Goal: Task Accomplishment & Management: Manage account settings

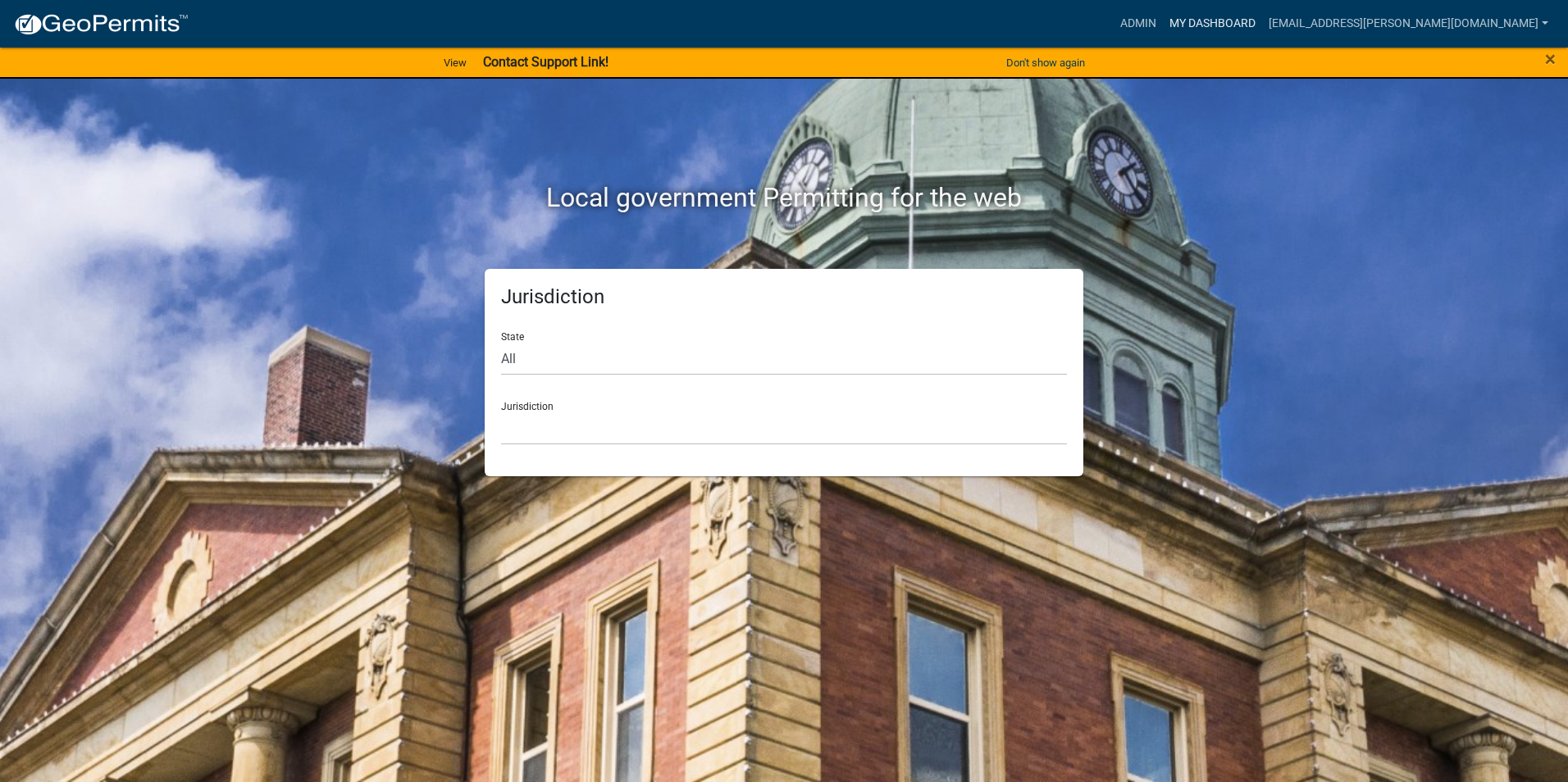
click at [1240, 27] on link "My Dashboard" at bounding box center [1212, 24] width 100 height 31
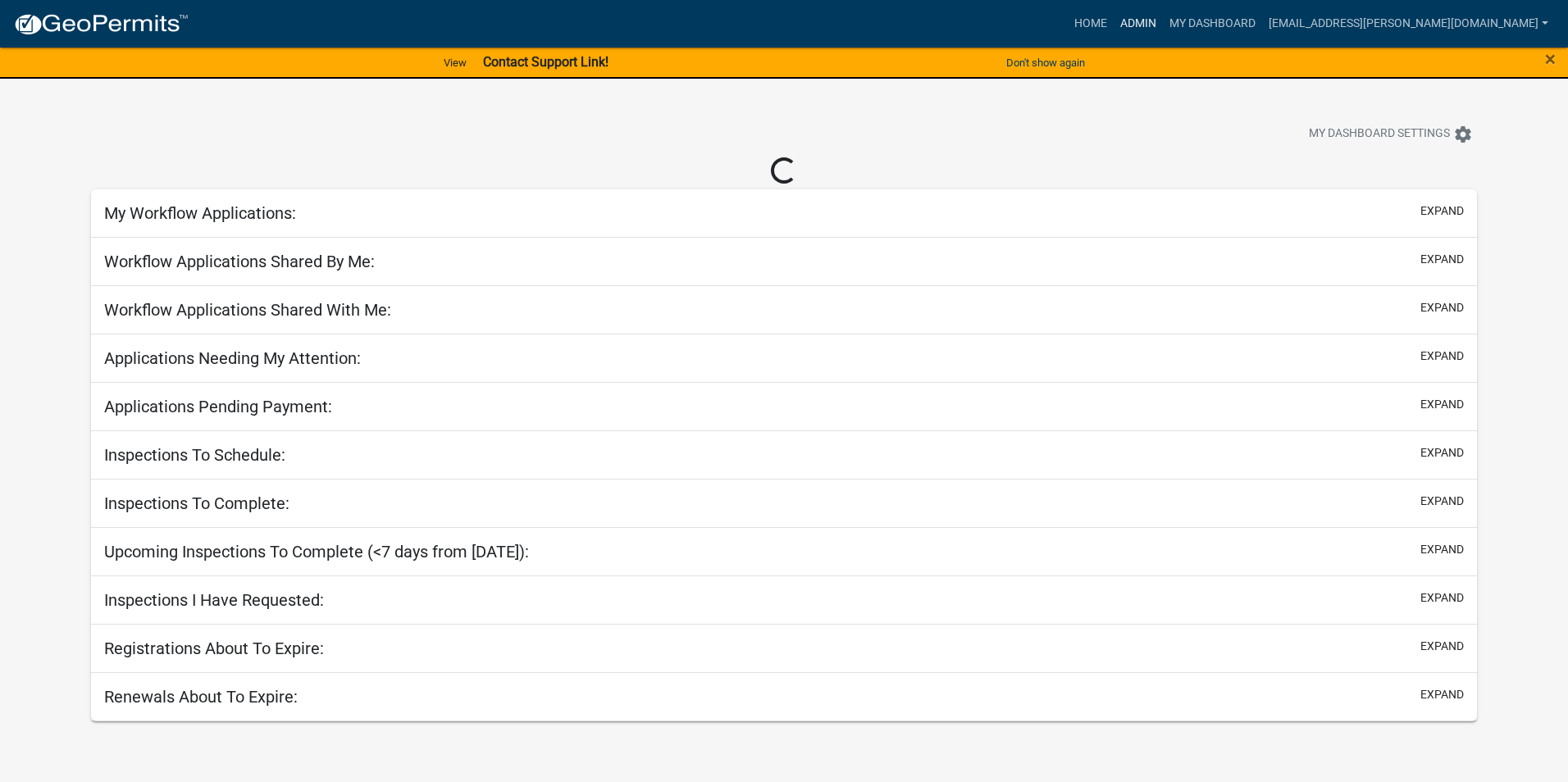
click at [1162, 21] on link "Admin" at bounding box center [1138, 24] width 49 height 31
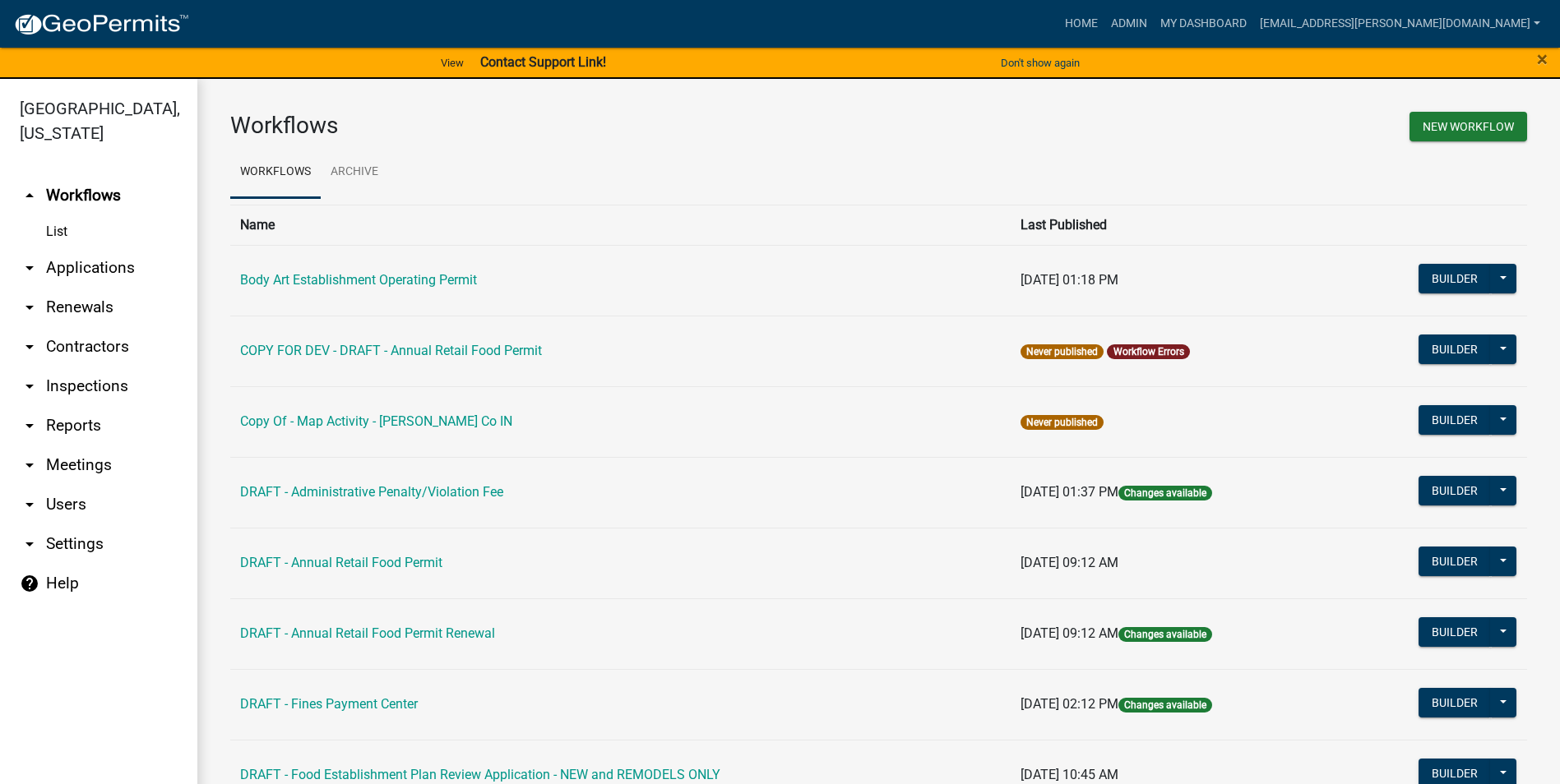
click at [460, 282] on link "Body Art Establishment Operating Permit" at bounding box center [358, 279] width 237 height 15
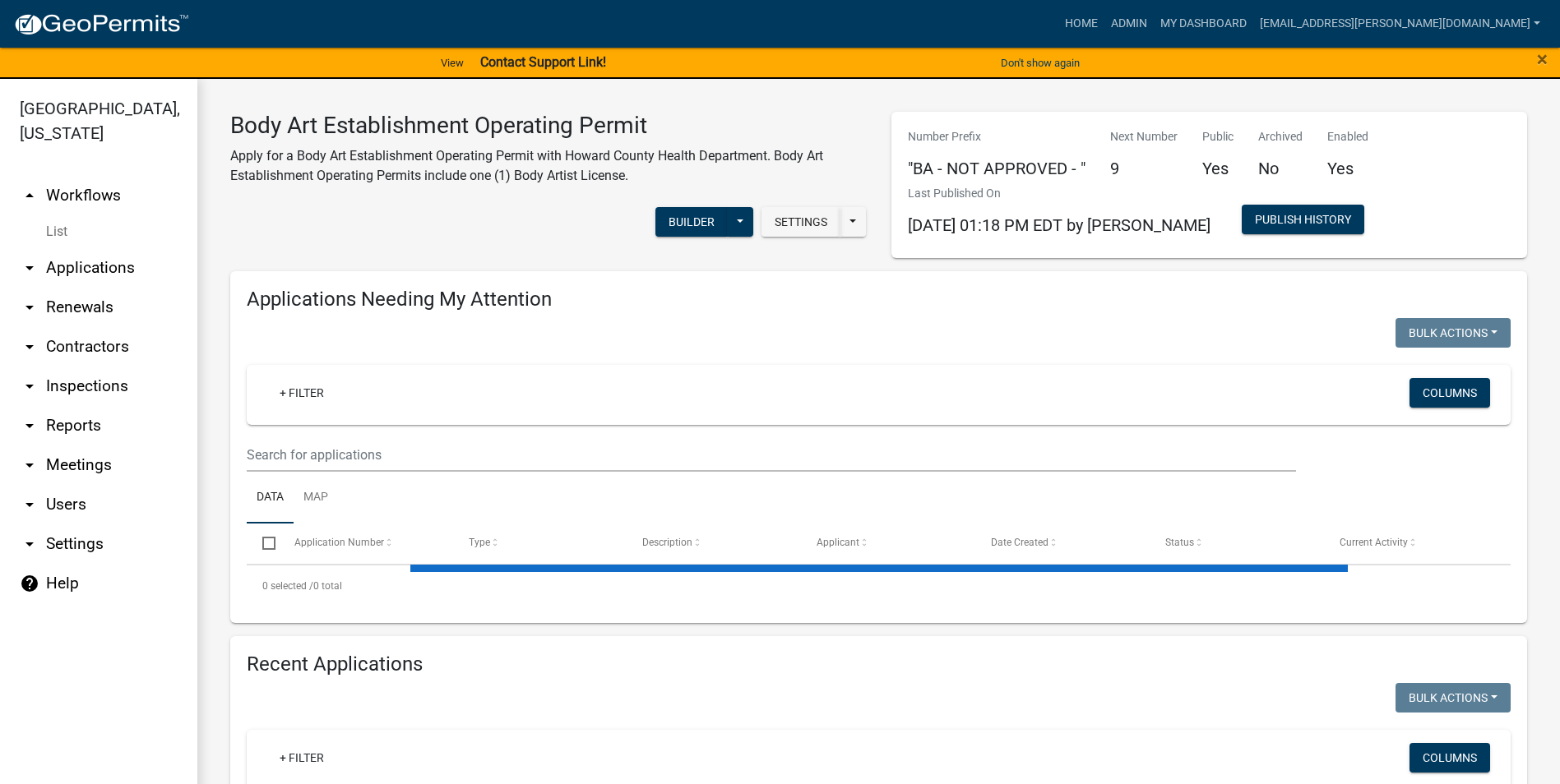
select select "3: 100"
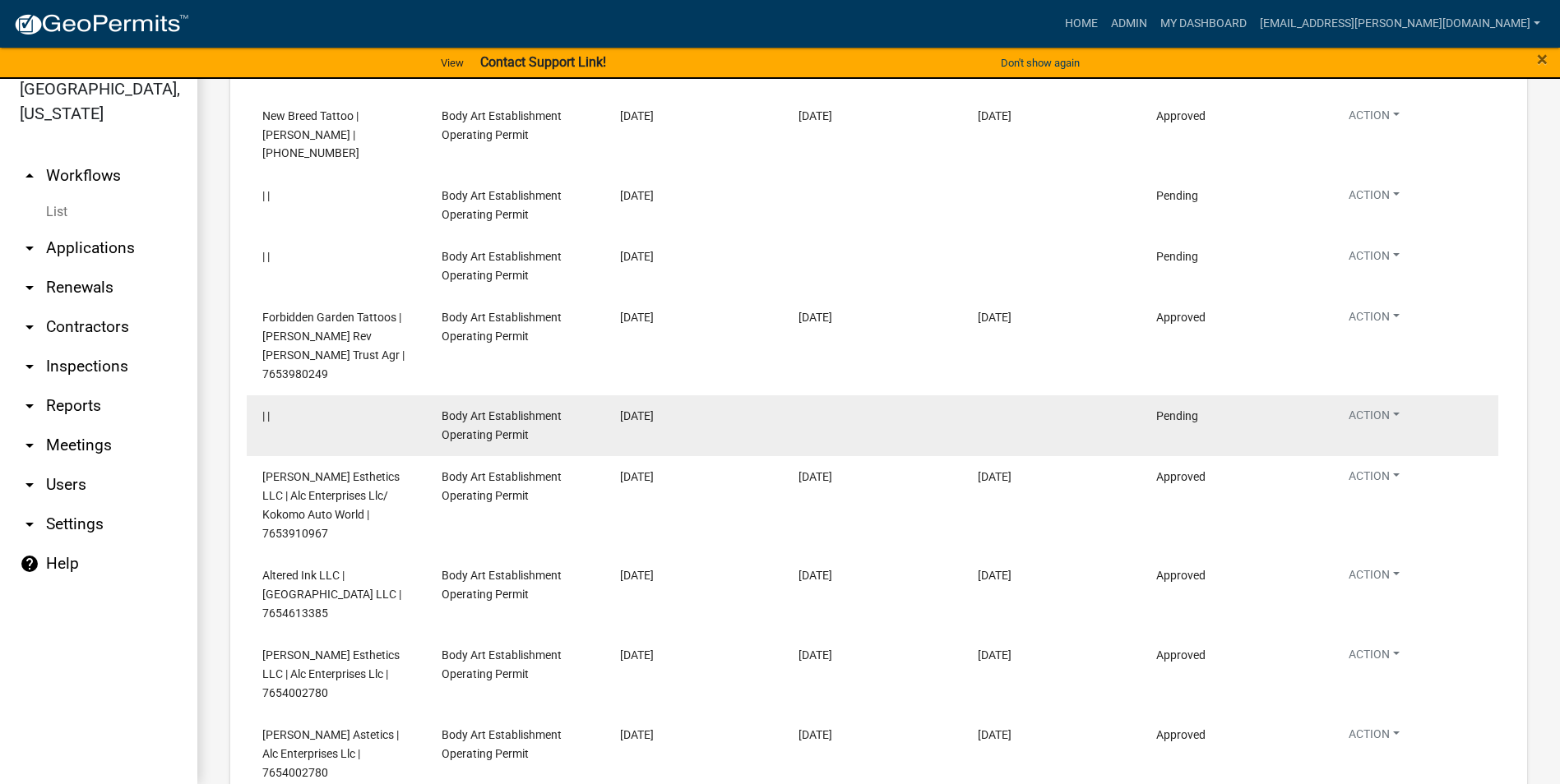
scroll to position [2443, 0]
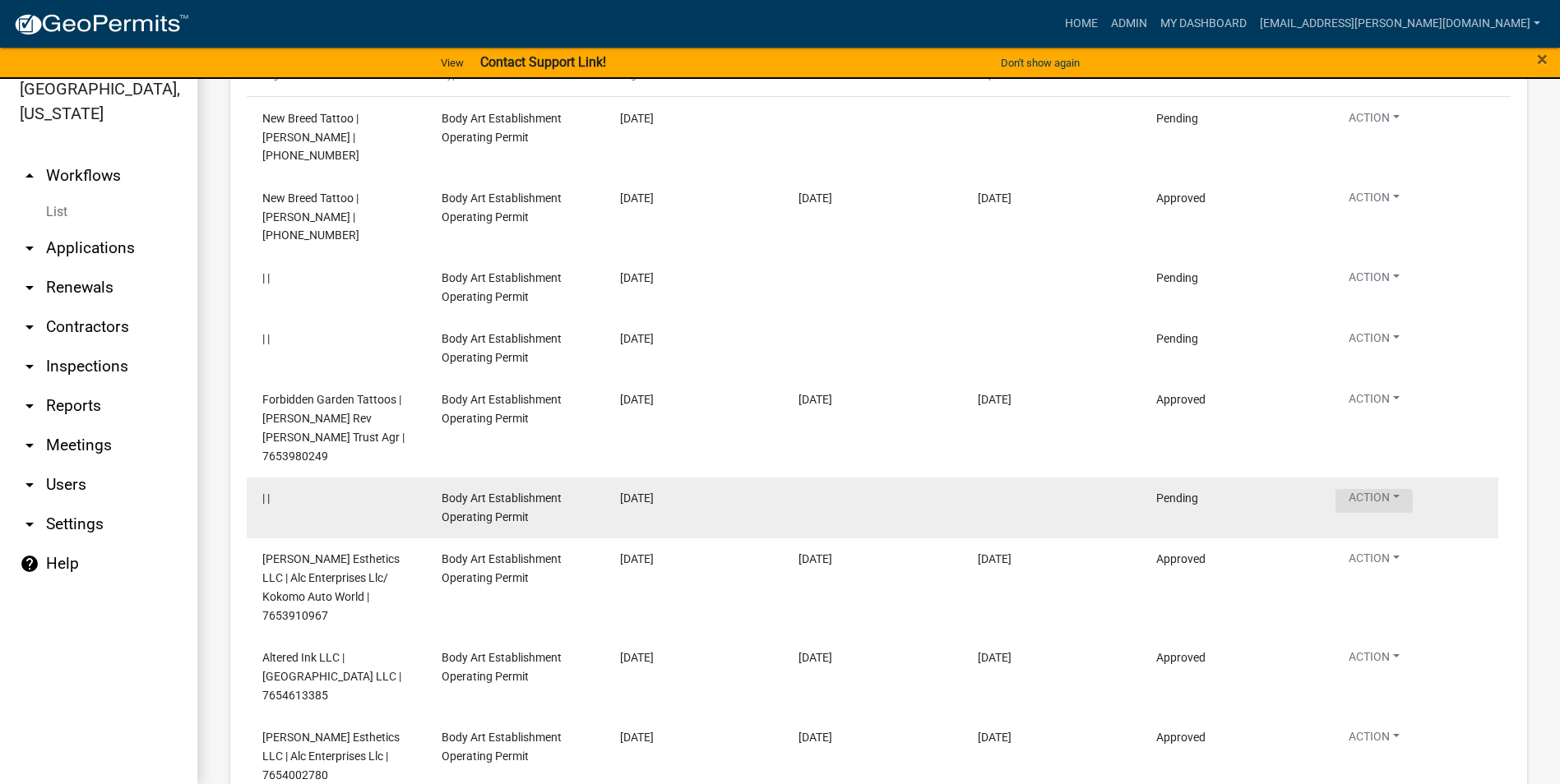
click at [1387, 489] on button "Action" at bounding box center [1373, 501] width 77 height 24
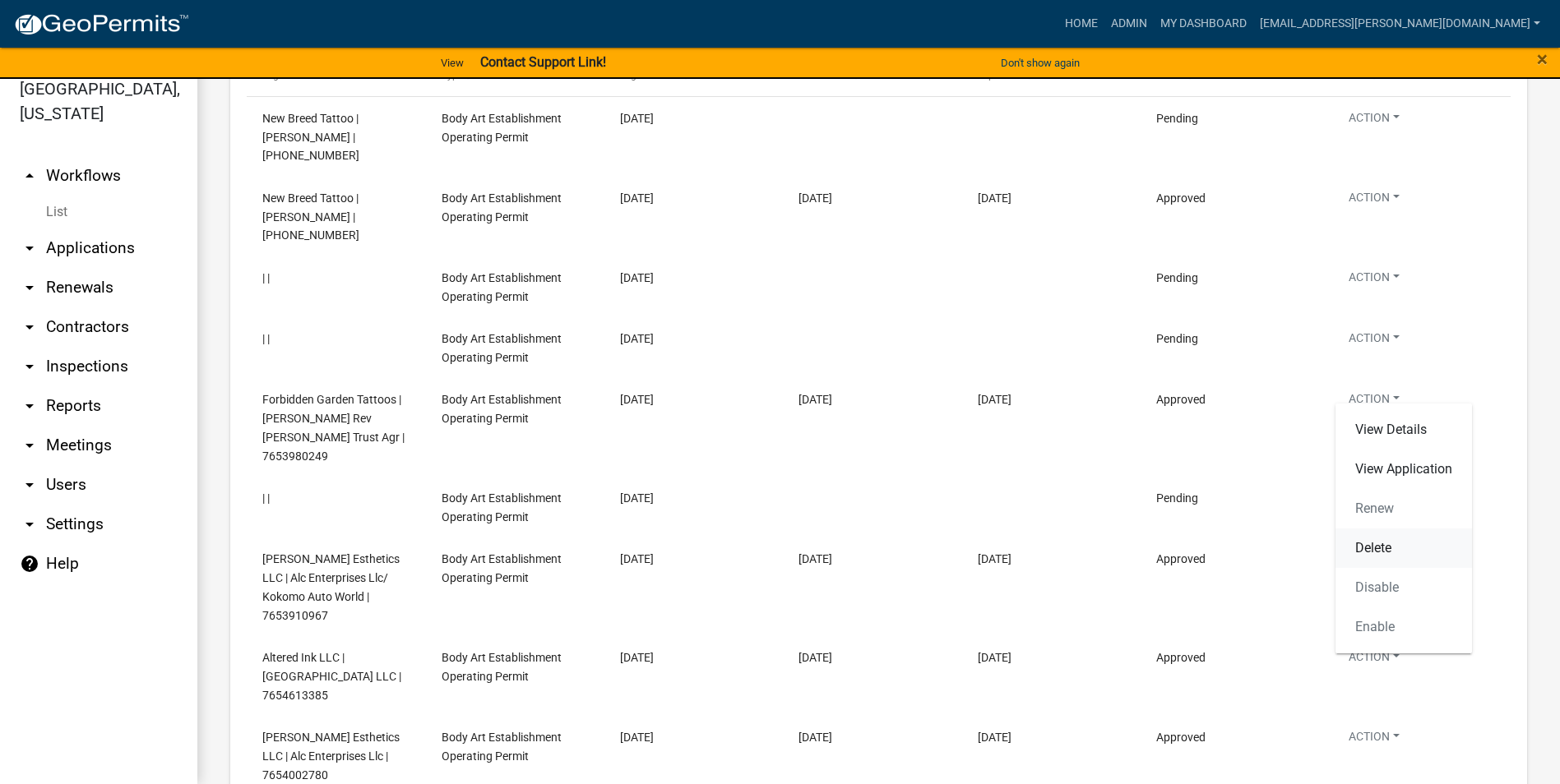
click at [1388, 549] on link "Delete" at bounding box center [1403, 548] width 137 height 40
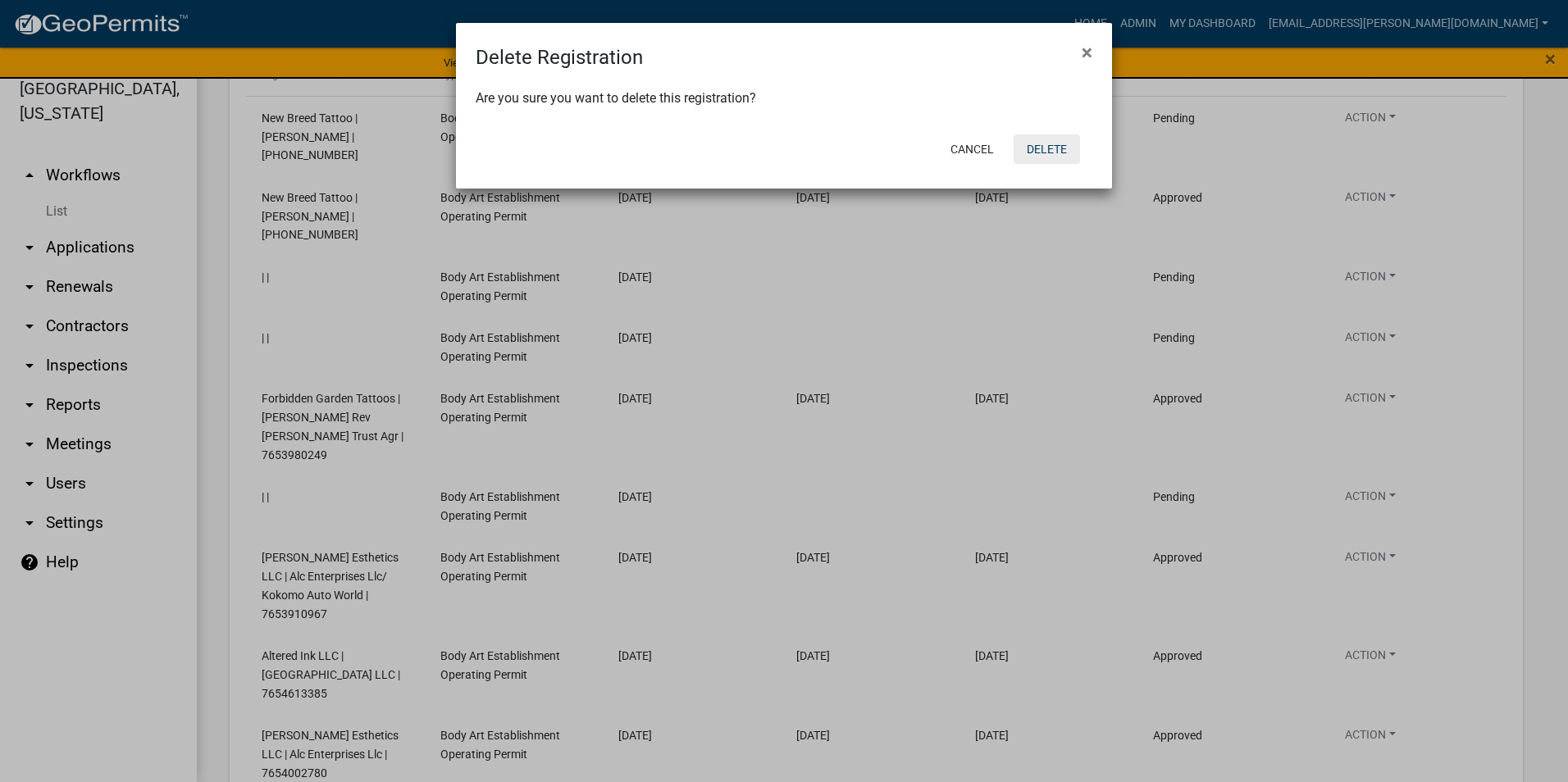
click at [1048, 155] on button "Delete" at bounding box center [1047, 149] width 66 height 29
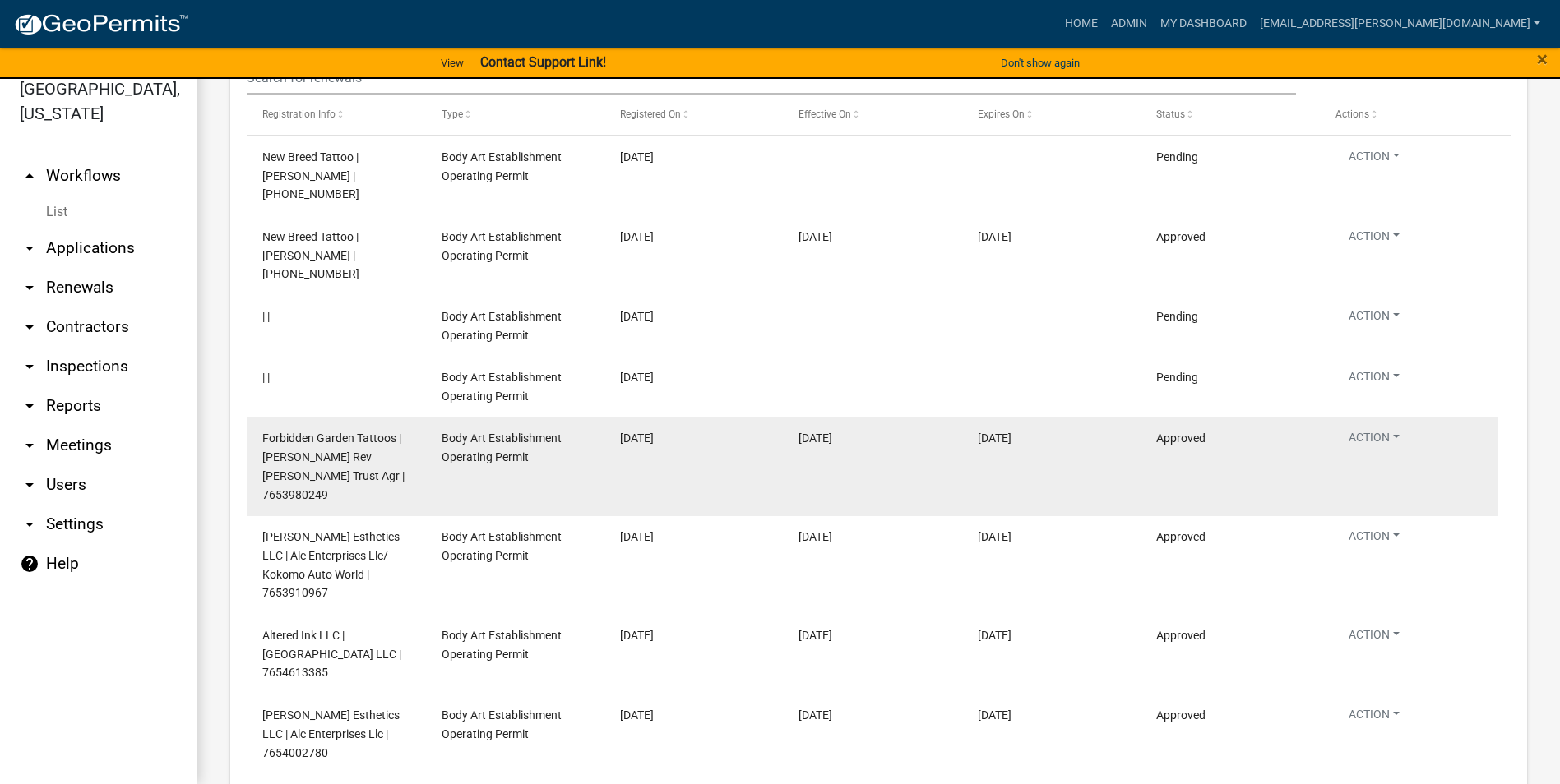
scroll to position [2393, 0]
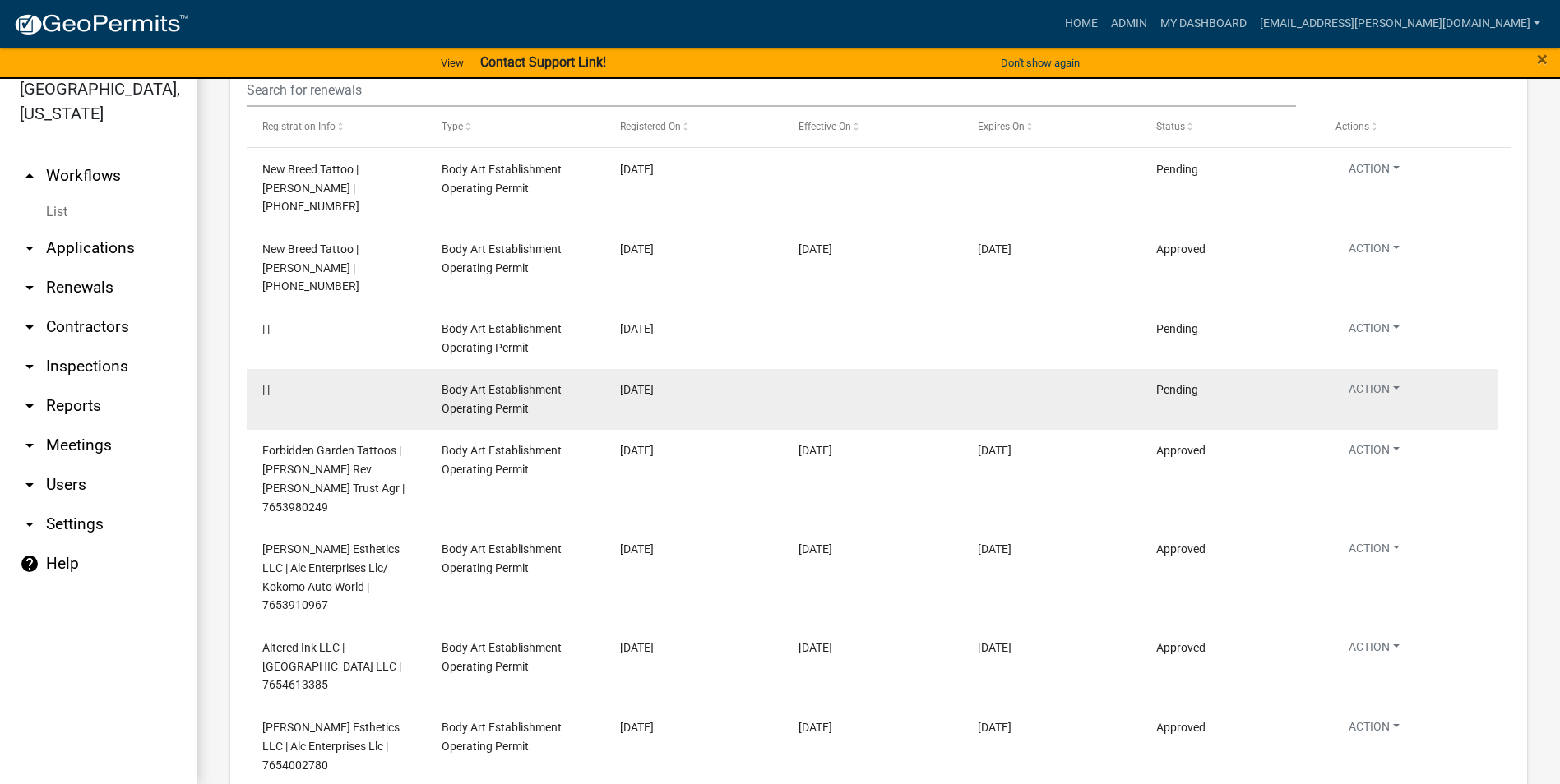
click at [535, 383] on span "Body Art Establishment Operating Permit" at bounding box center [501, 399] width 120 height 32
click at [1161, 383] on span "Pending" at bounding box center [1177, 390] width 42 height 13
click at [1376, 380] on button "Action" at bounding box center [1373, 392] width 77 height 24
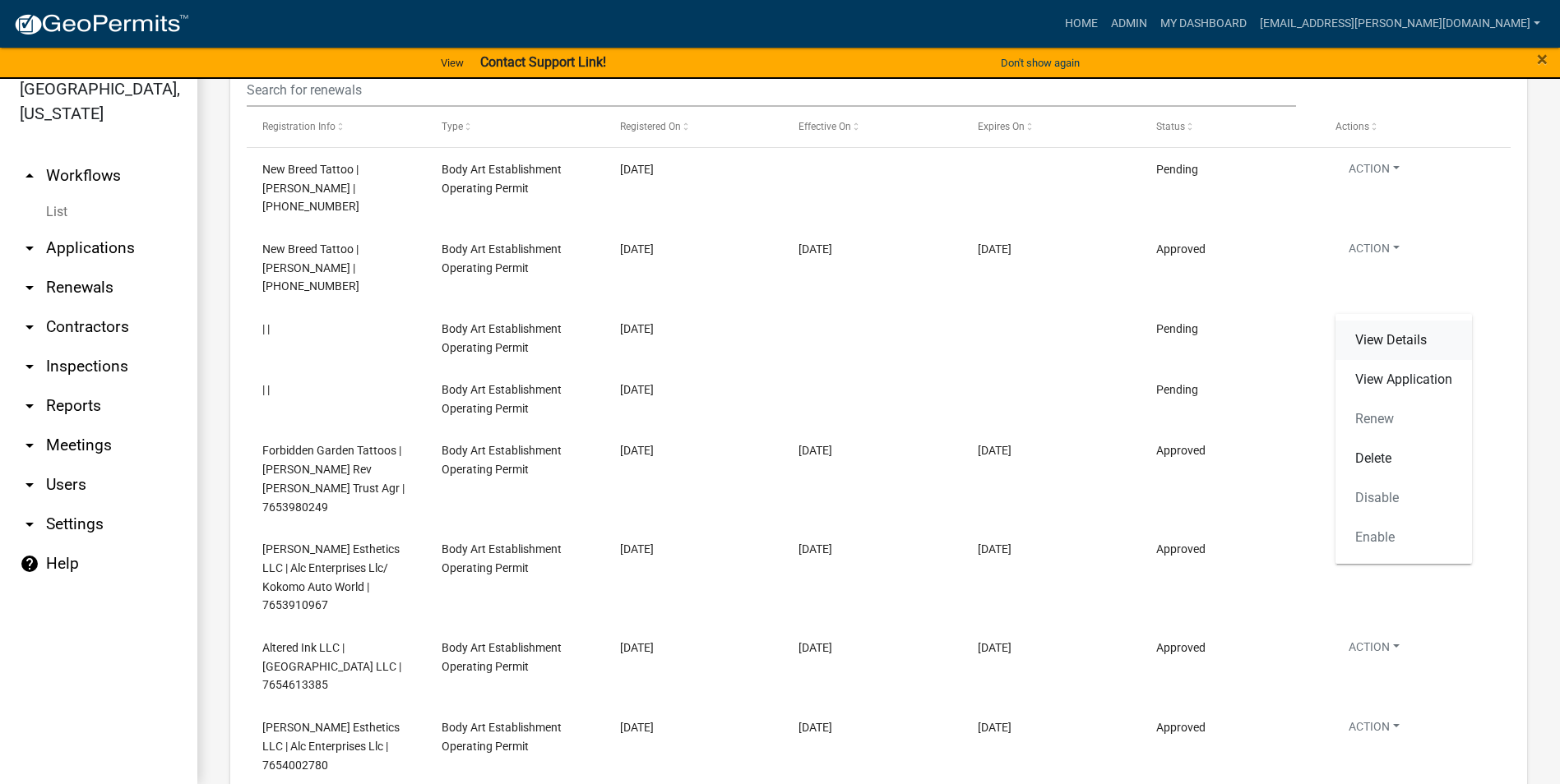
click at [1386, 331] on link "View Details" at bounding box center [1403, 340] width 137 height 40
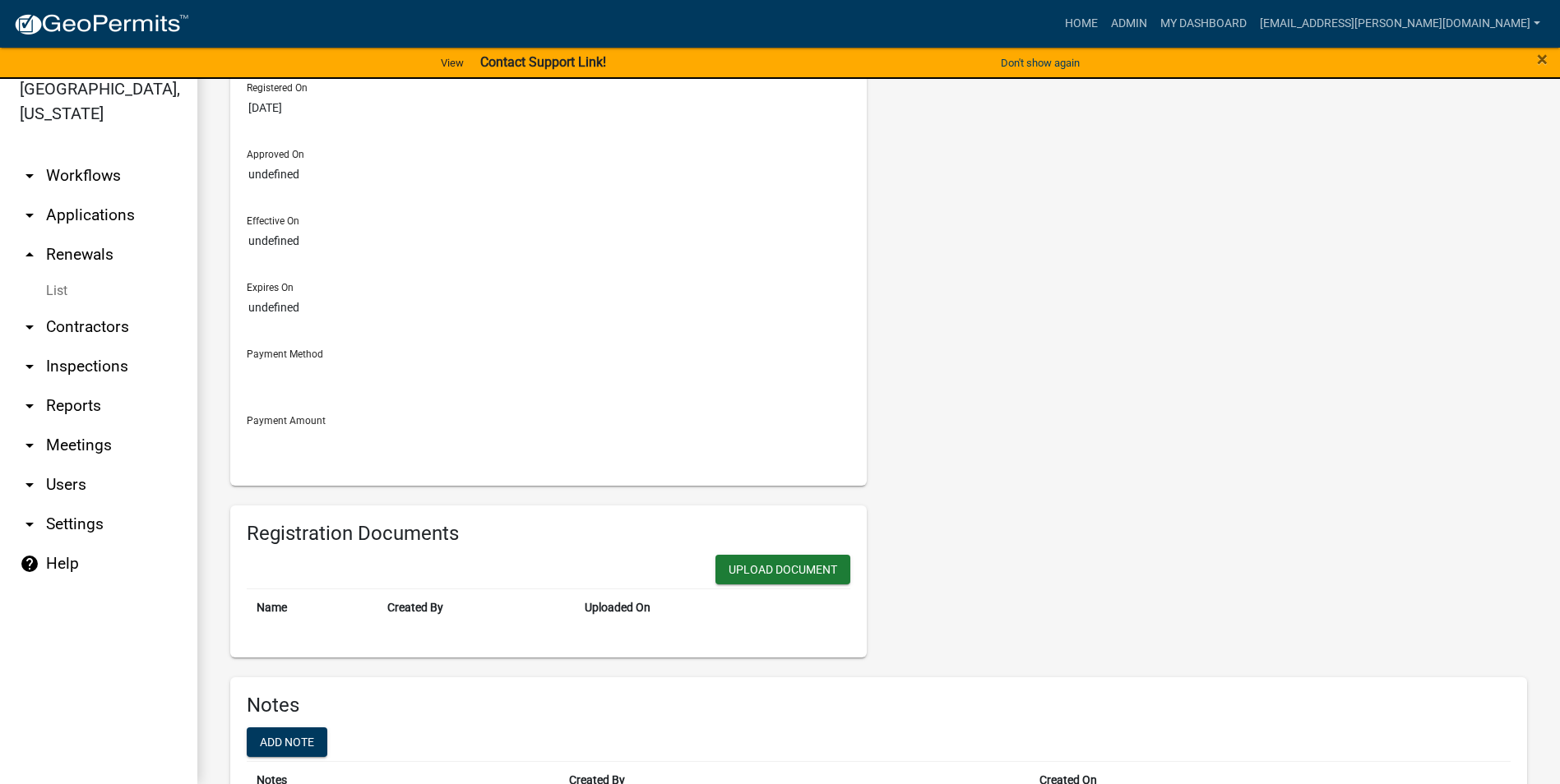
scroll to position [190, 0]
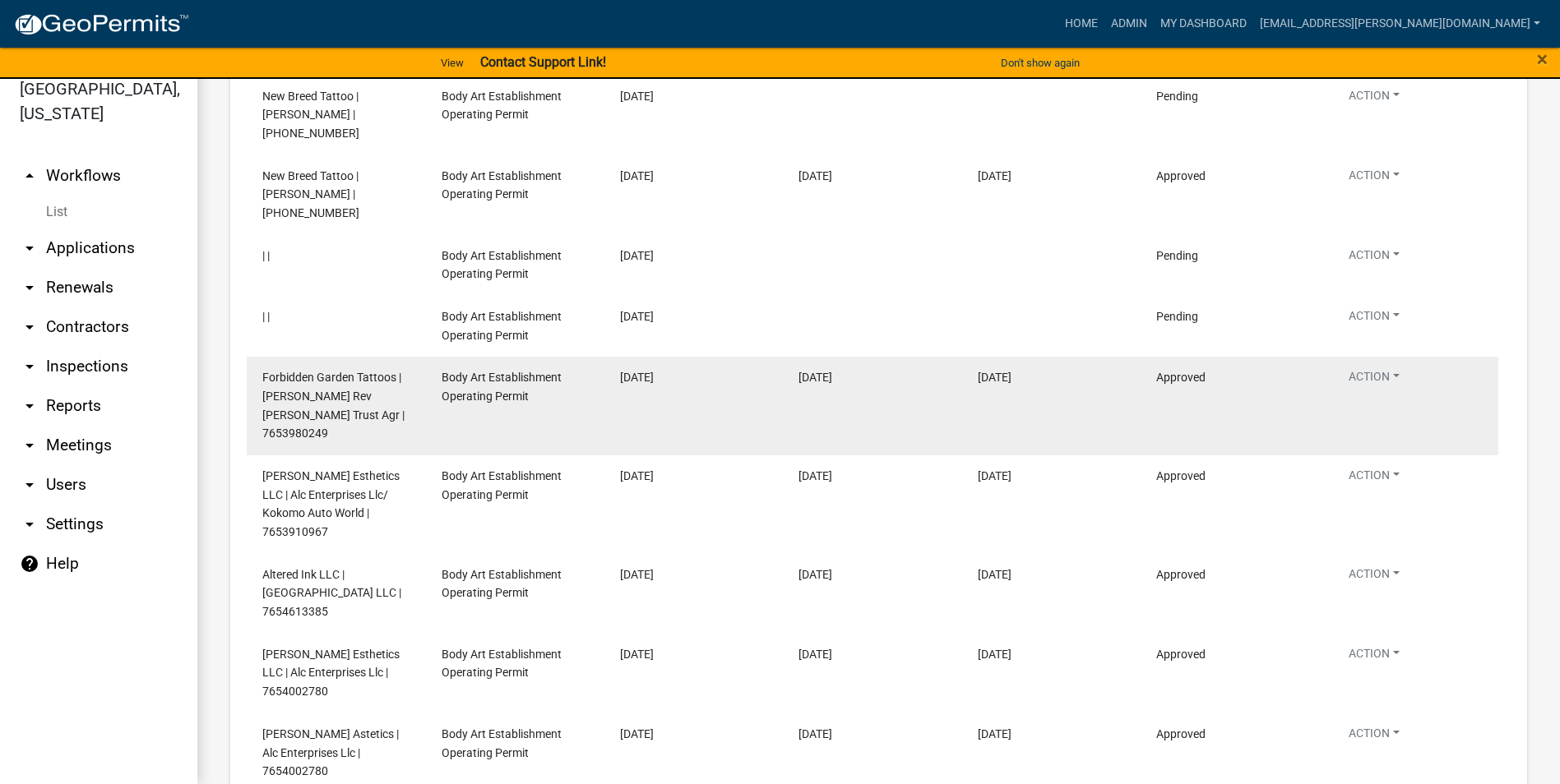
scroll to position [2262, 0]
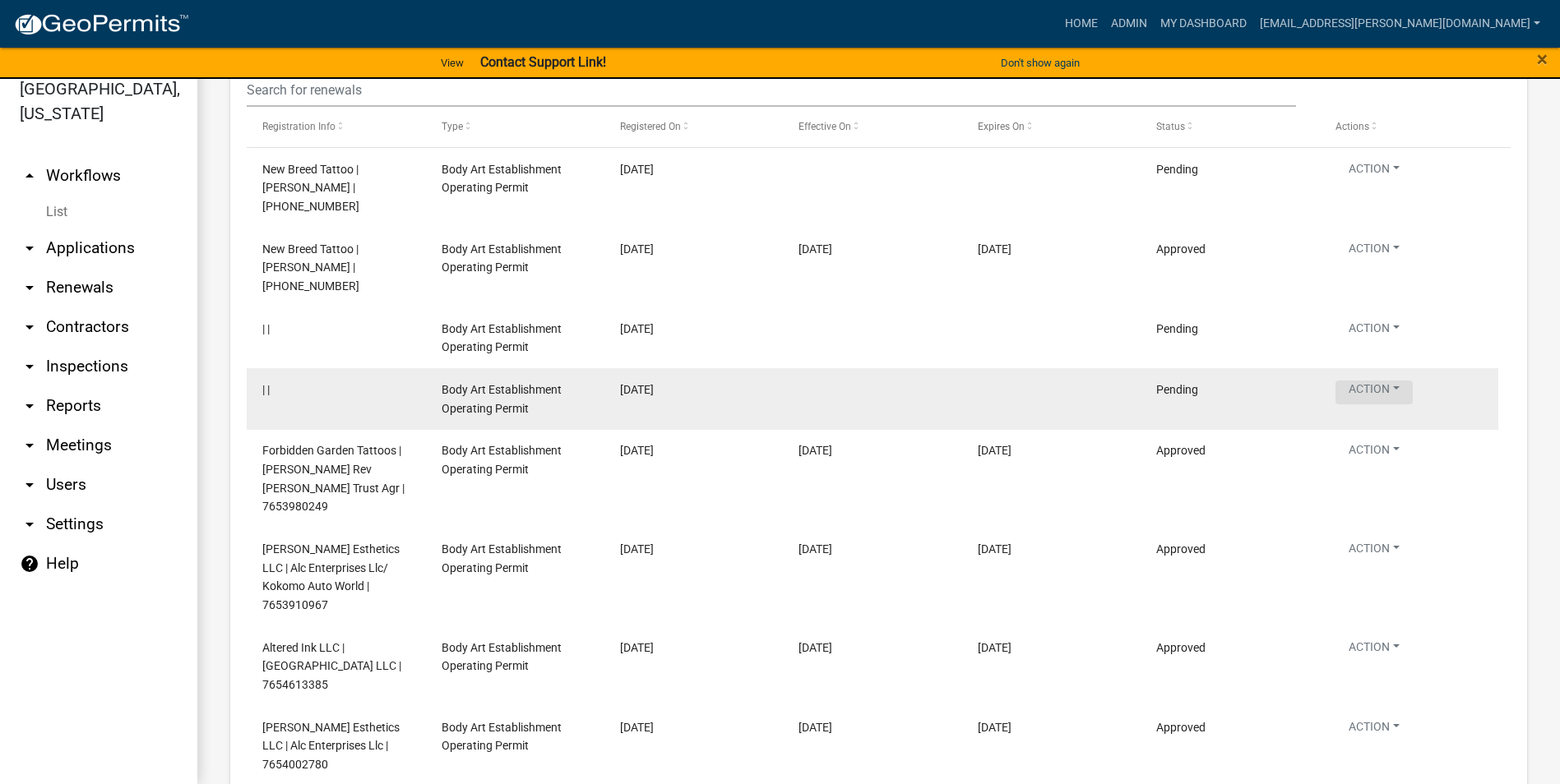
click at [1400, 380] on button "Action" at bounding box center [1373, 392] width 77 height 24
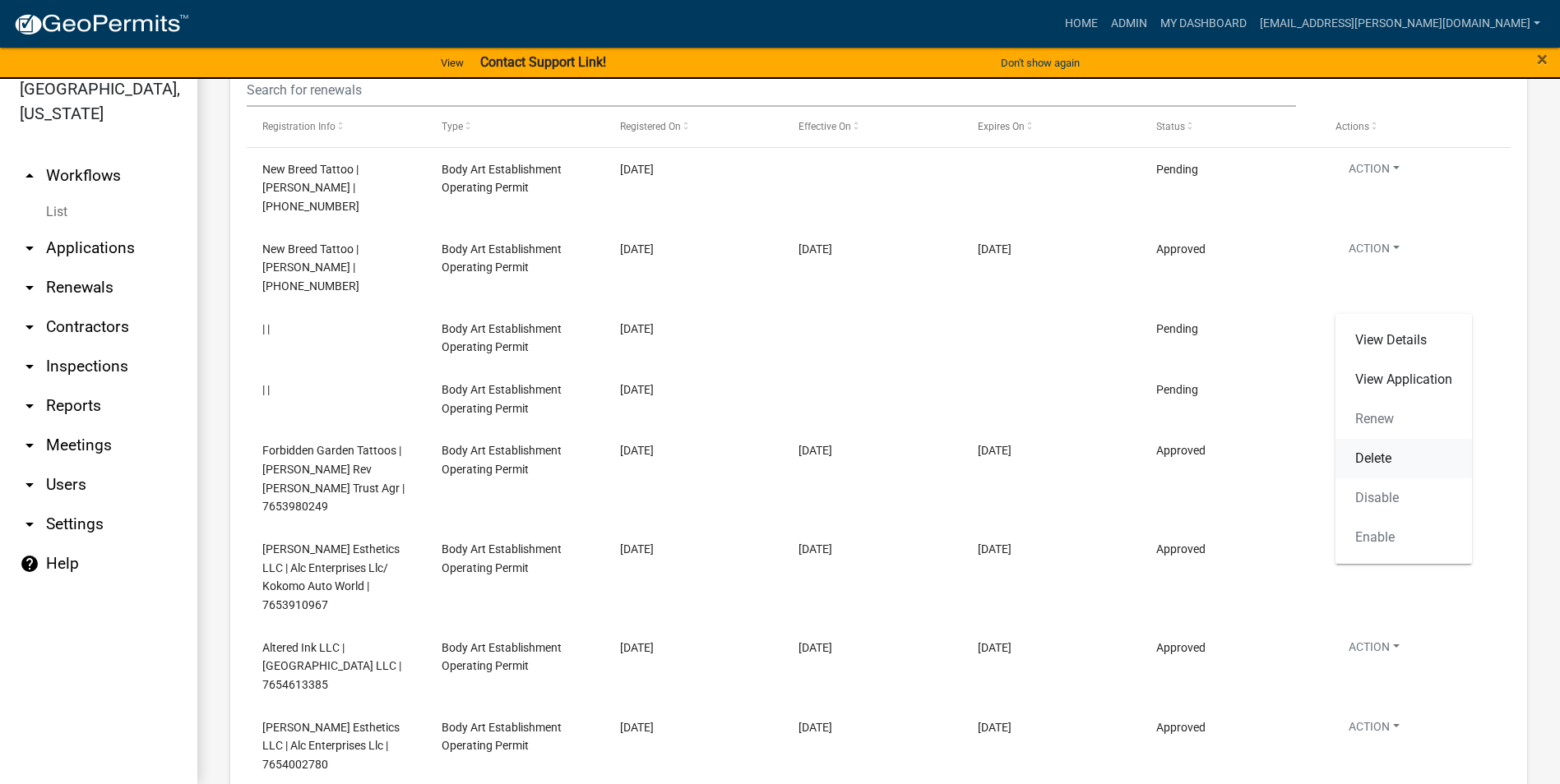
click at [1395, 459] on link "Delete" at bounding box center [1403, 459] width 137 height 40
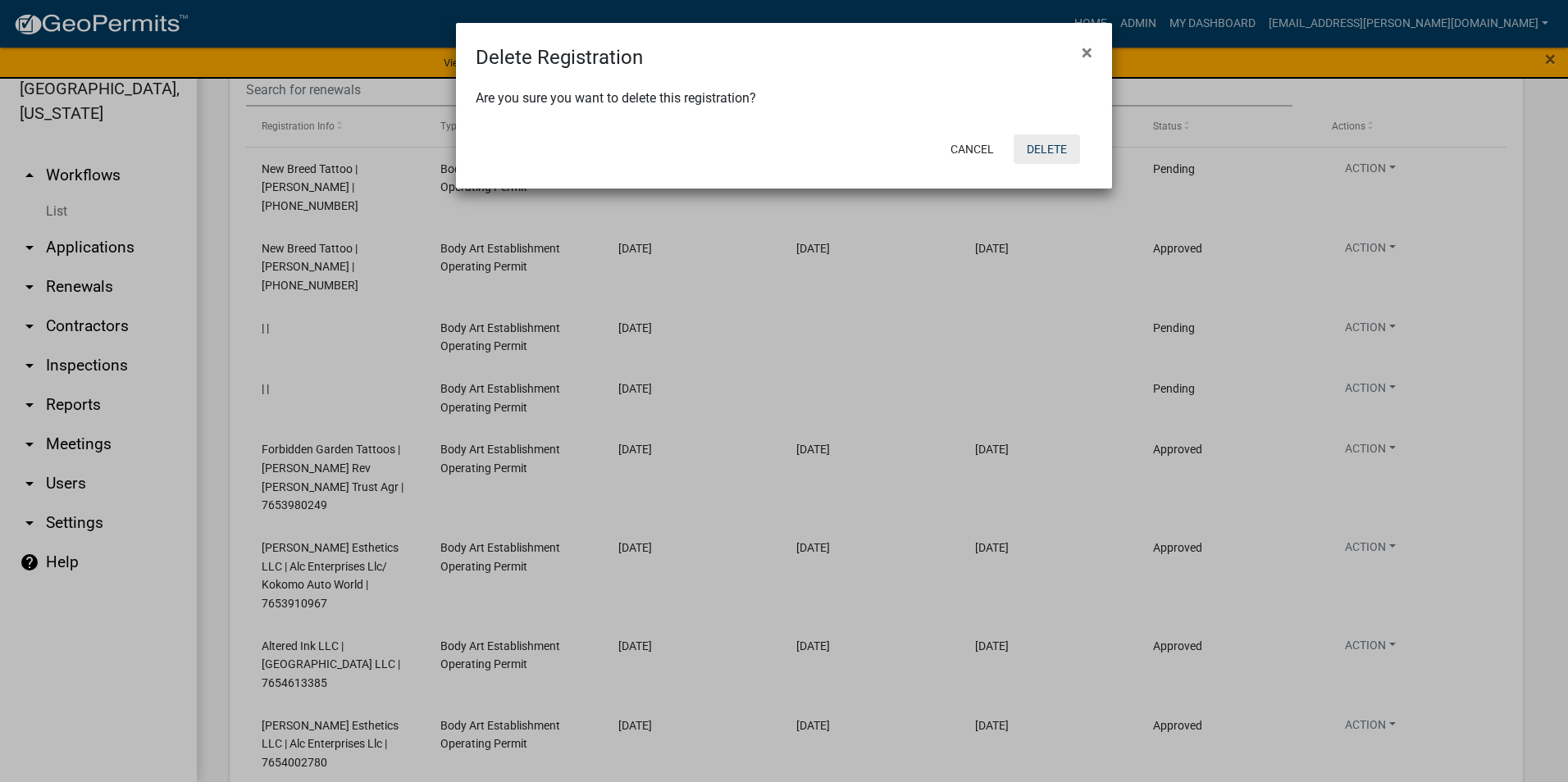
click at [1034, 147] on button "Delete" at bounding box center [1047, 149] width 66 height 29
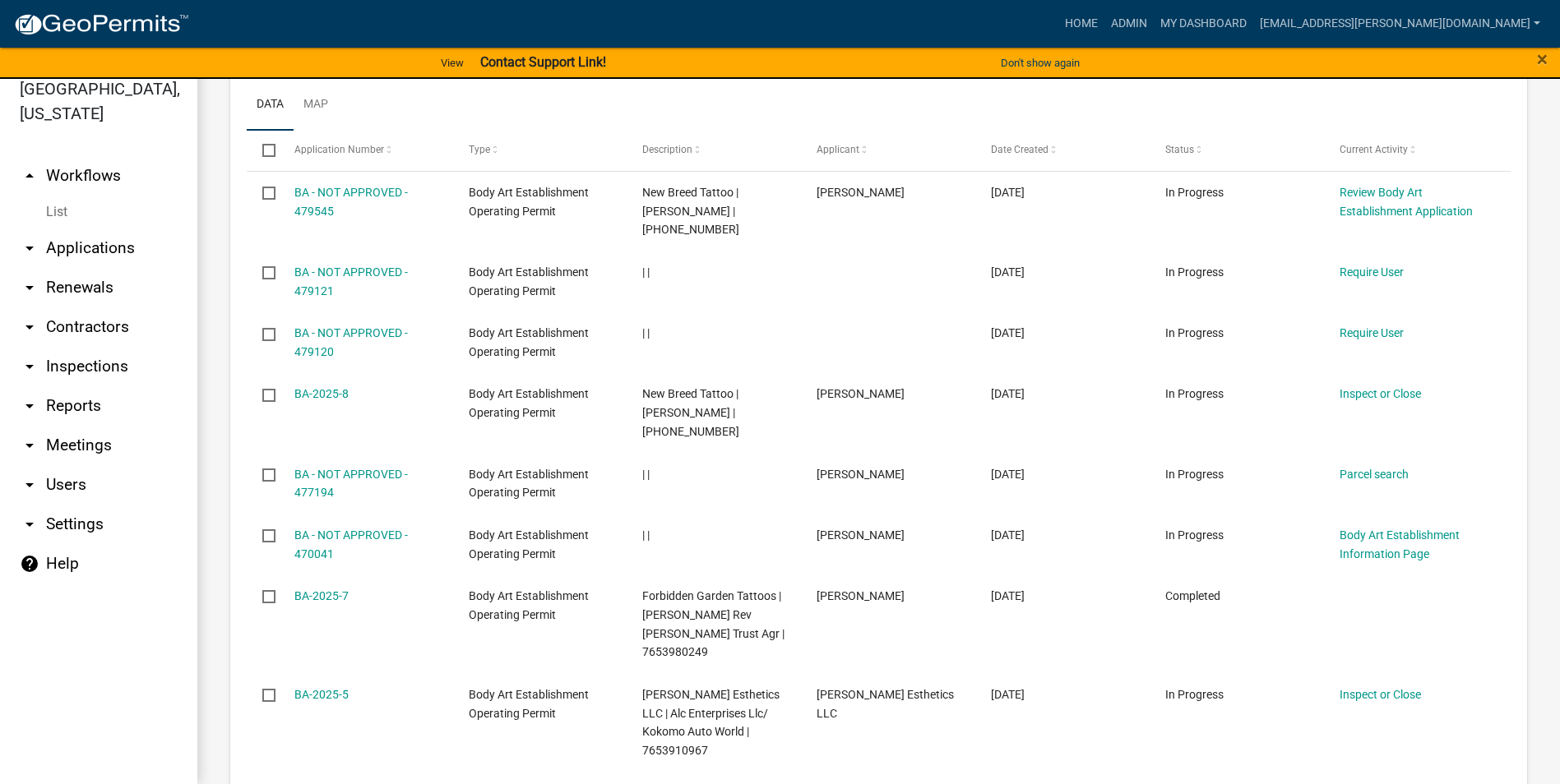
scroll to position [1132, 0]
